Goal: Information Seeking & Learning: Learn about a topic

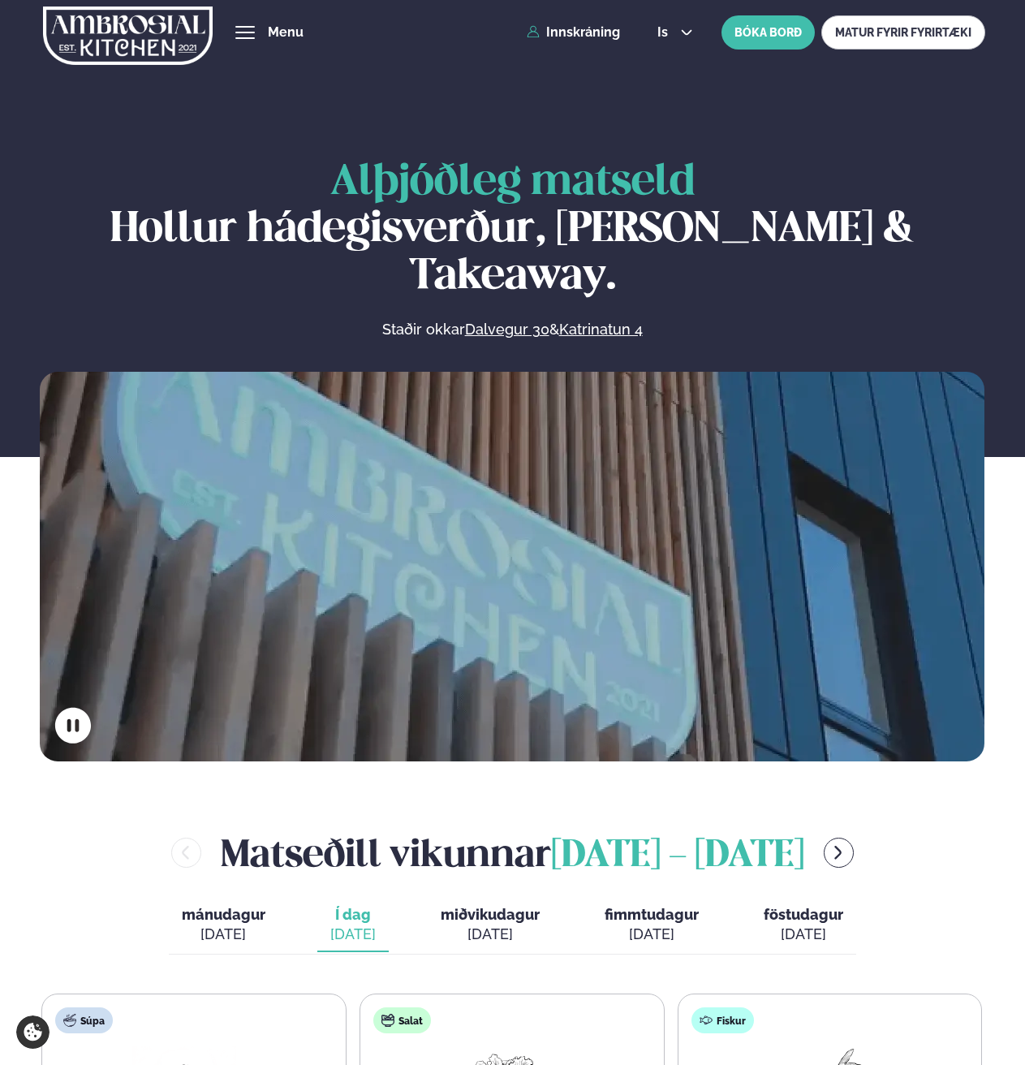
click at [248, 41] on button "hamburger" at bounding box center [244, 32] width 19 height 19
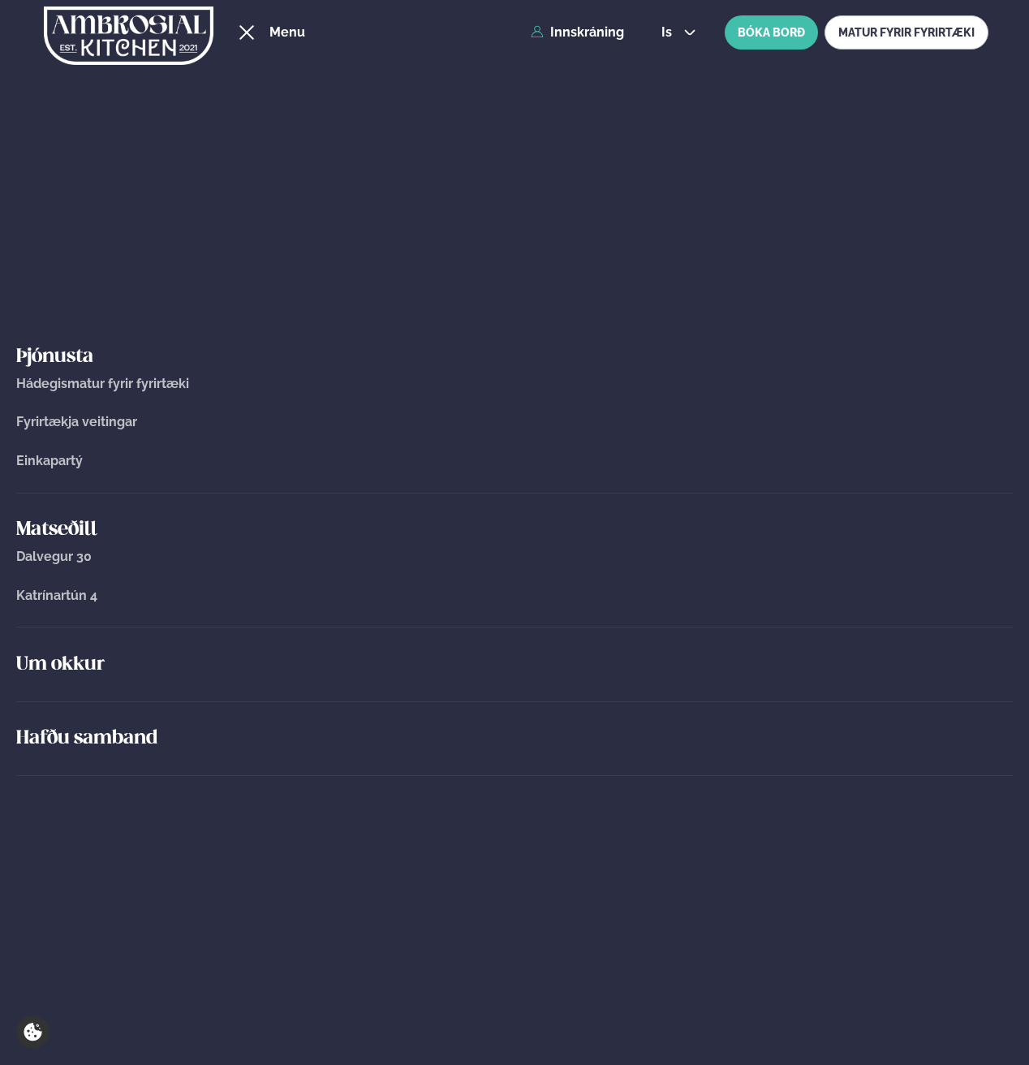
click at [60, 419] on span "Fyrirtækja veitingar" at bounding box center [76, 421] width 121 height 15
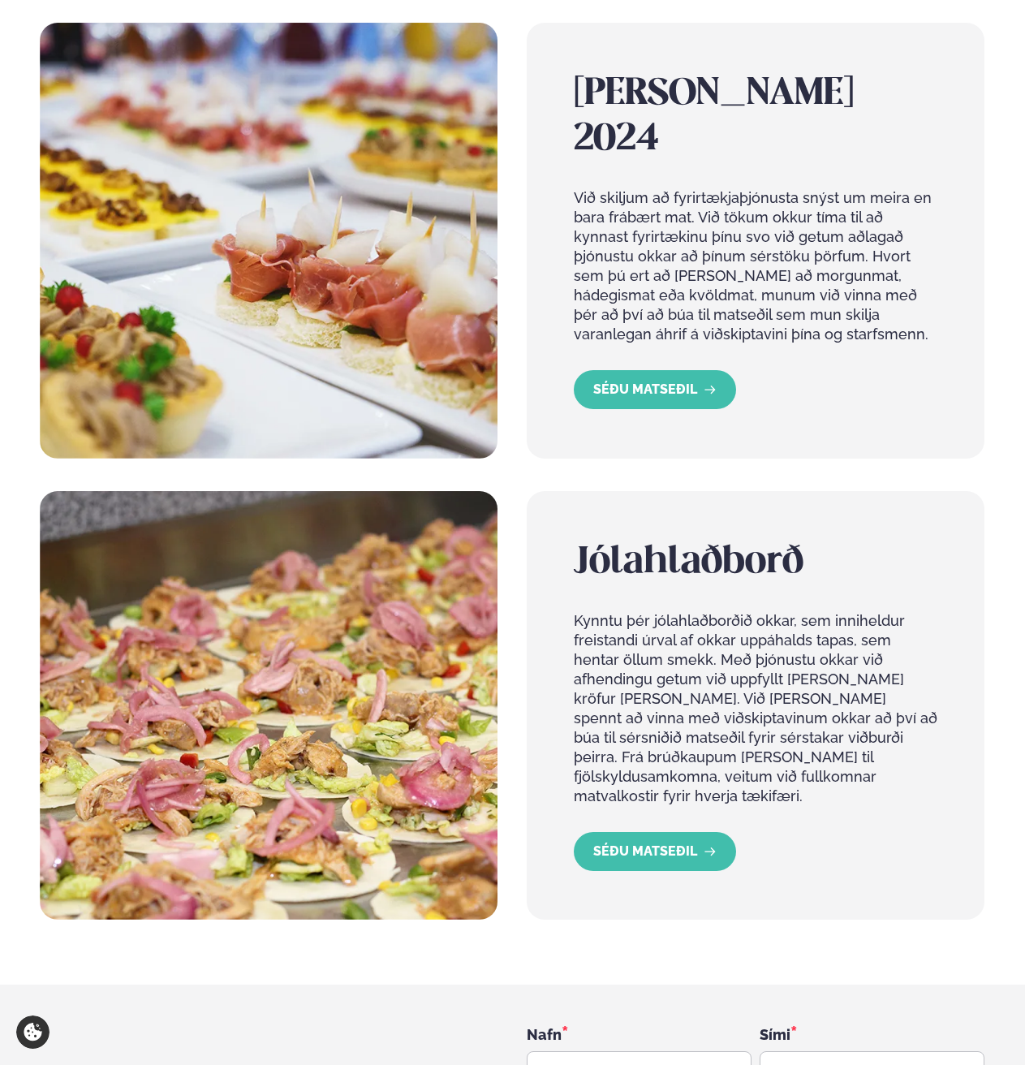
scroll to position [821, 0]
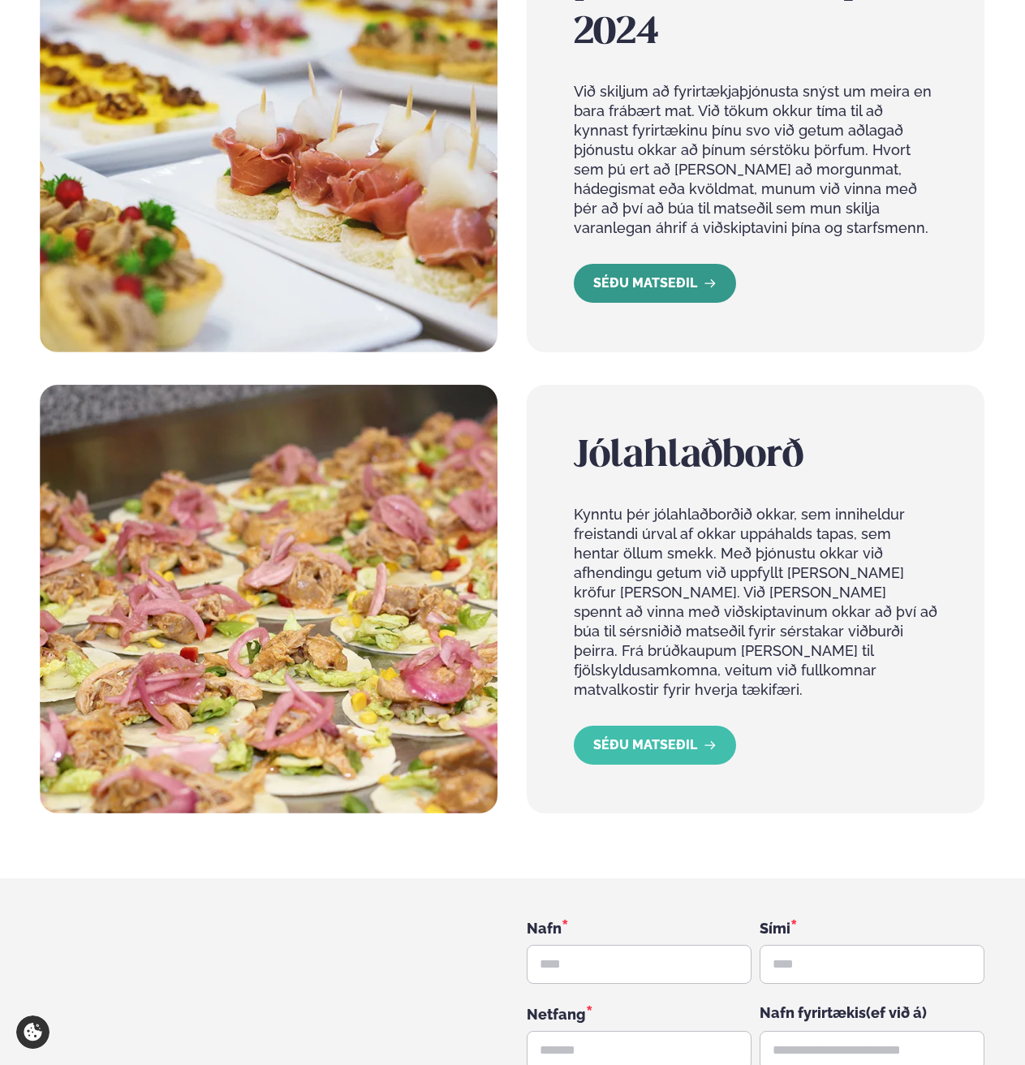
click at [684, 274] on link "SÉÐU MATSEÐIL" at bounding box center [655, 283] width 162 height 39
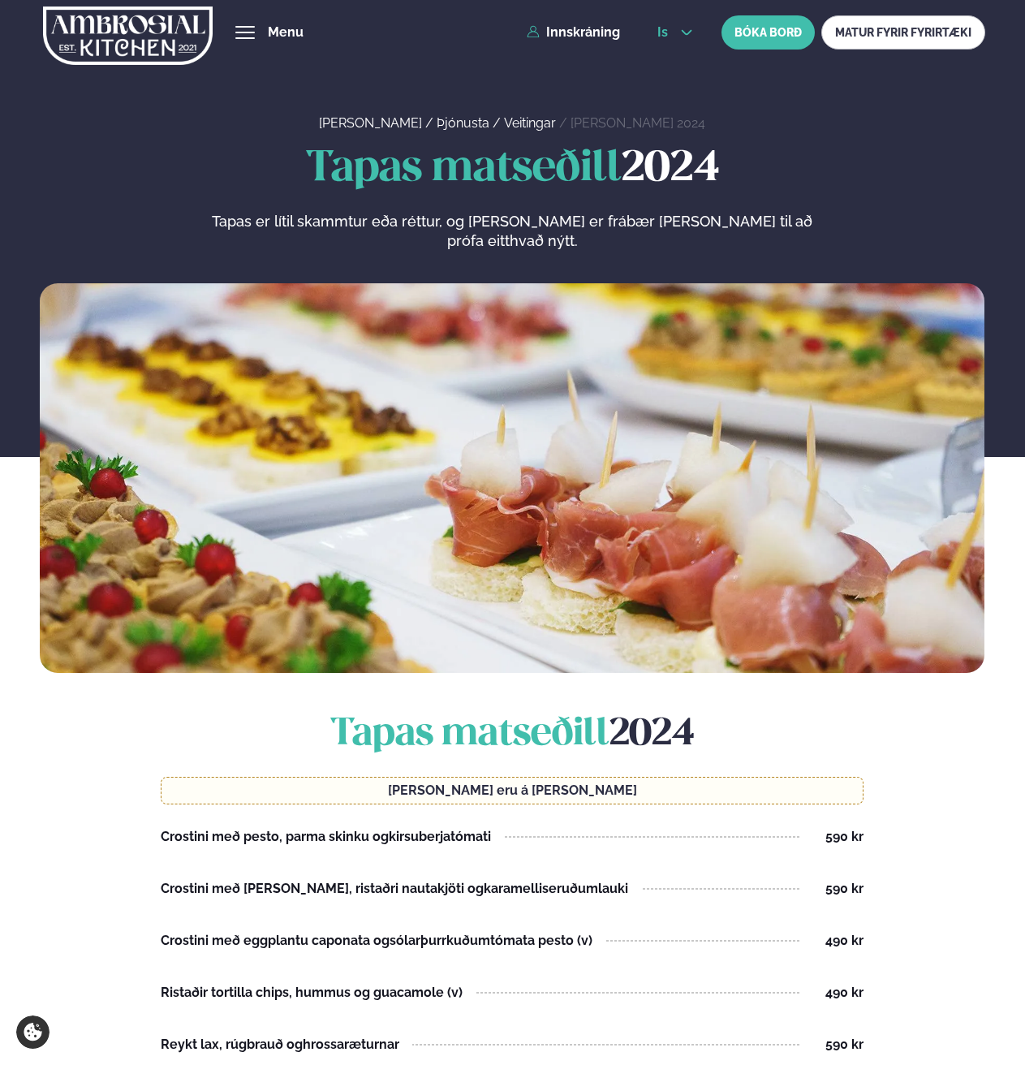
click at [680, 27] on icon at bounding box center [686, 32] width 13 height 13
click at [667, 66] on link "en" at bounding box center [675, 61] width 61 height 32
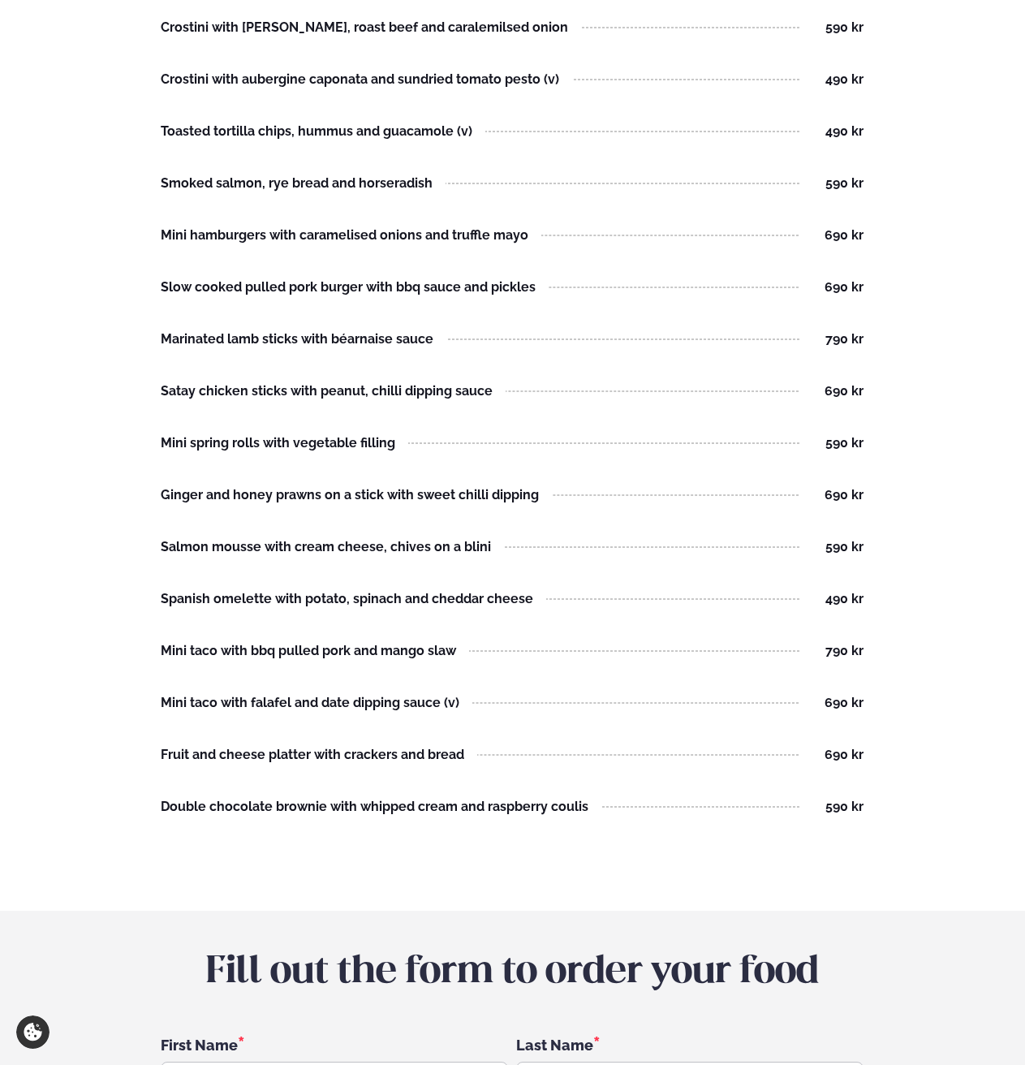
scroll to position [854, 0]
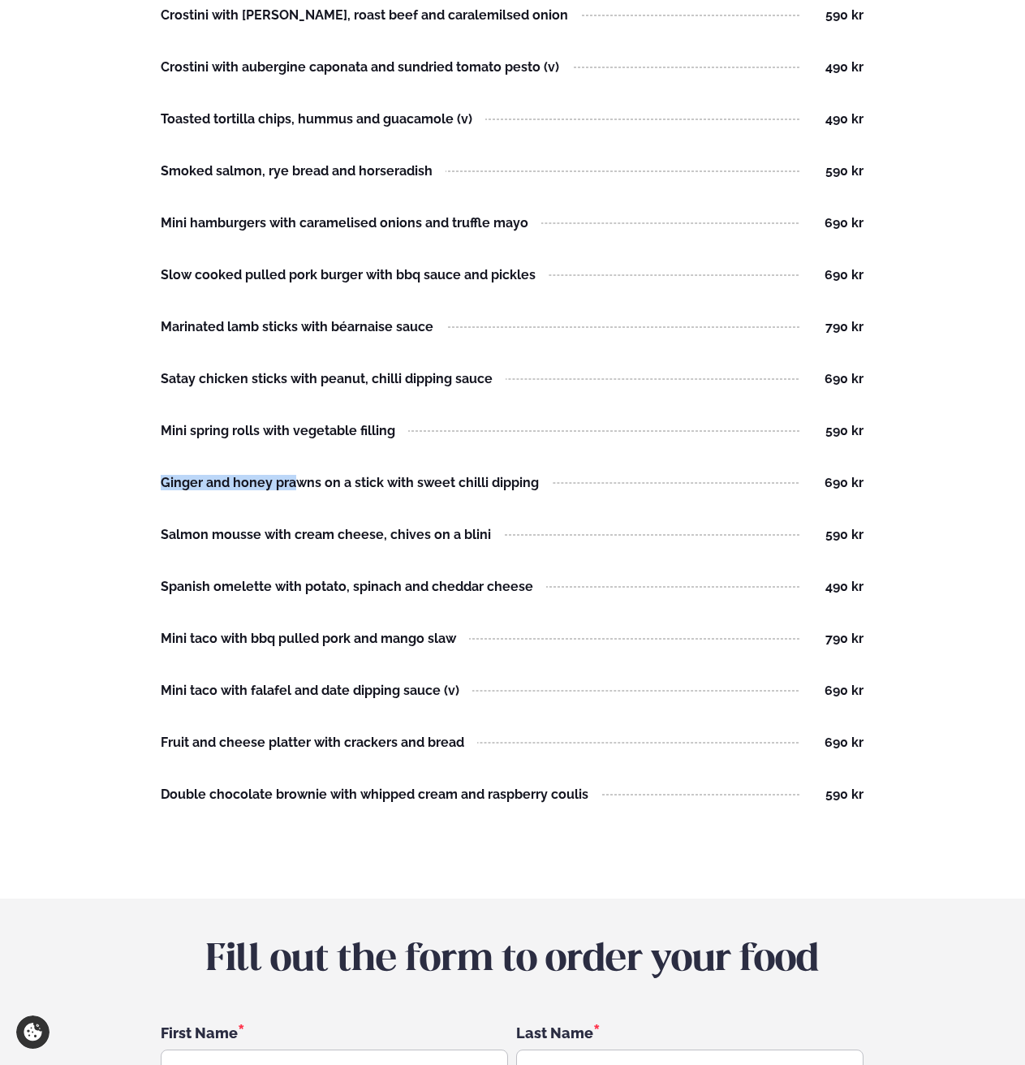
drag, startPoint x: 165, startPoint y: 482, endPoint x: 299, endPoint y: 481, distance: 133.9
click at [299, 481] on div "Ginger and honey prawns on a stick with sweet chilli dipping" at bounding box center [350, 482] width 378 height 13
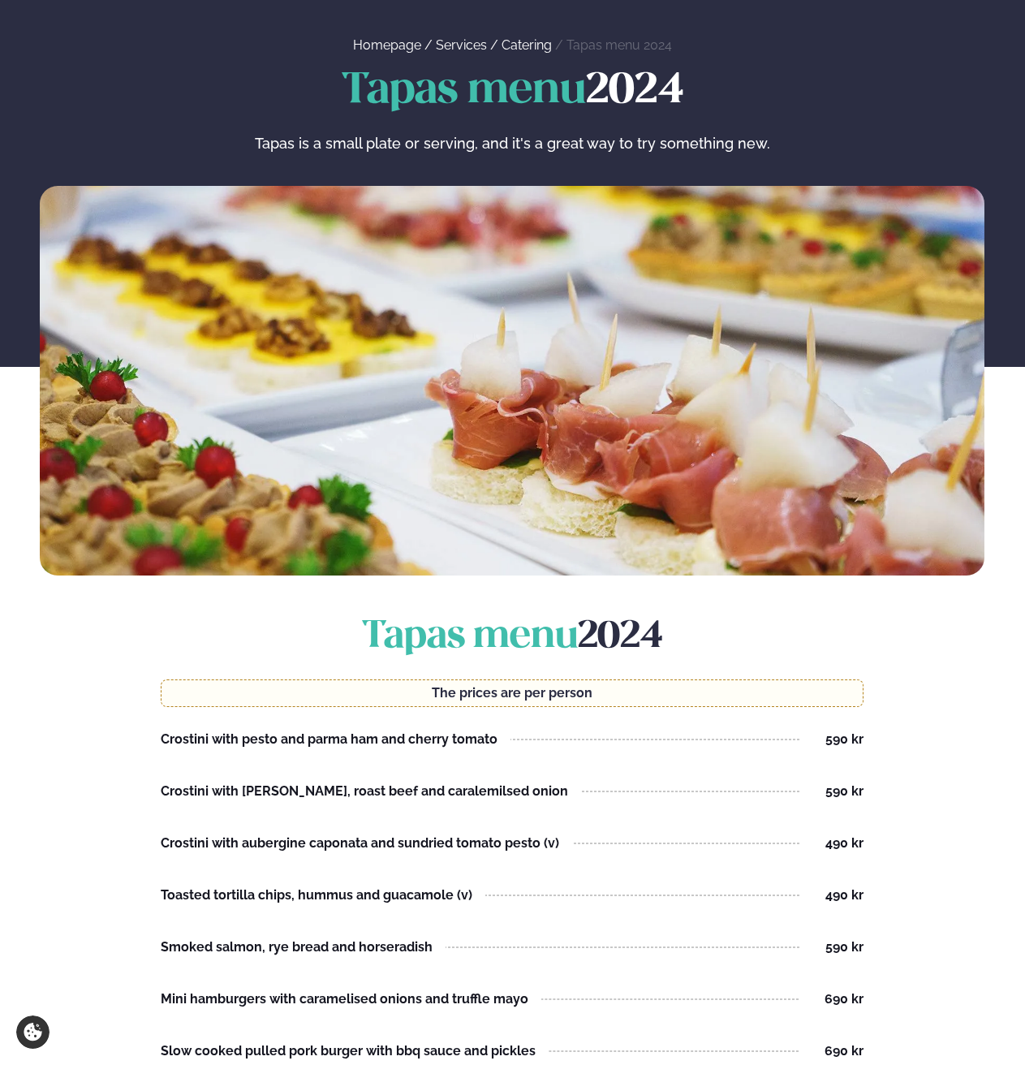
scroll to position [11, 0]
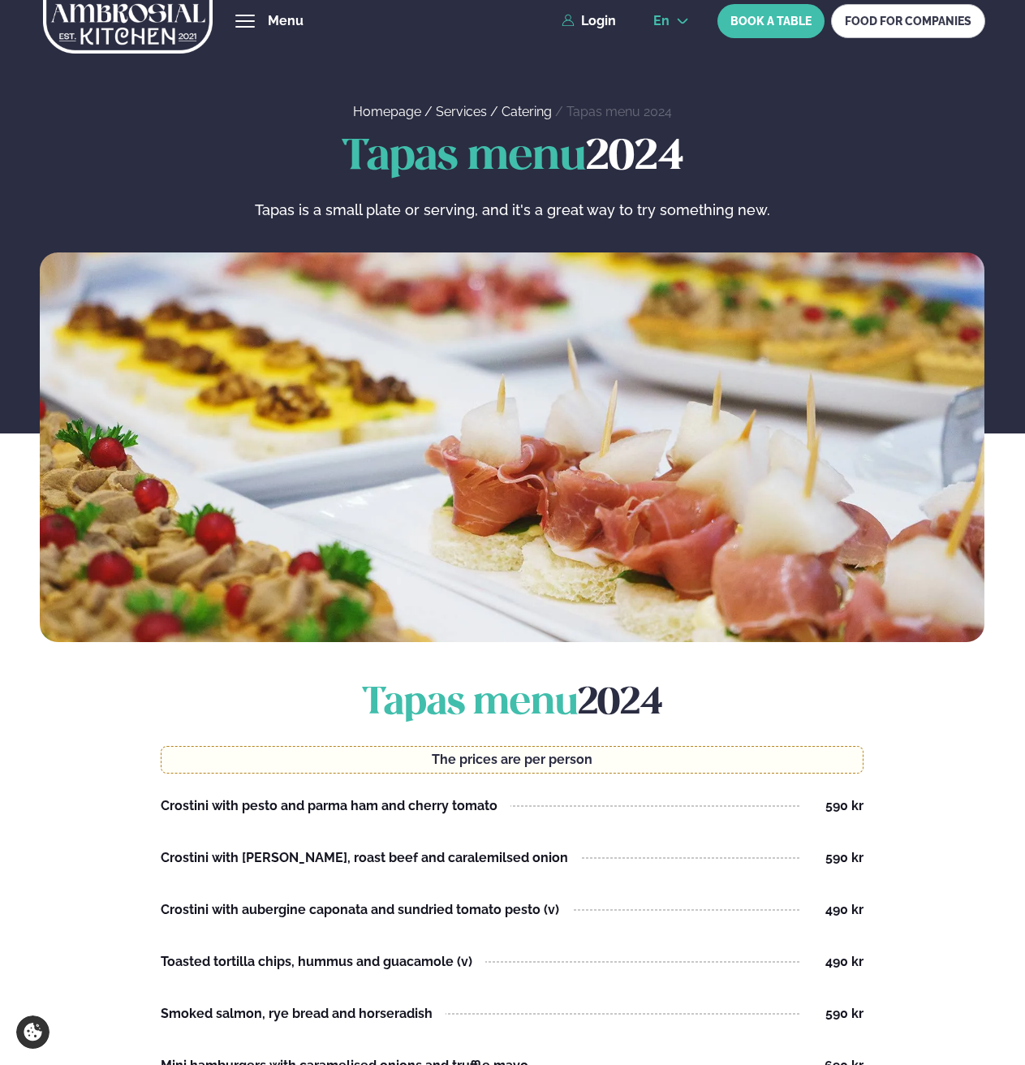
click at [666, 26] on span "en" at bounding box center [661, 21] width 16 height 13
click at [656, 81] on link "is" at bounding box center [671, 83] width 62 height 32
